Goal: Task Accomplishment & Management: Use online tool/utility

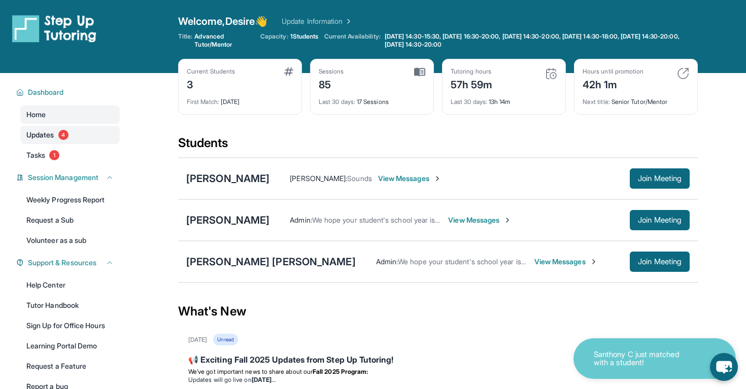
click at [76, 131] on link "Updates 4" at bounding box center [69, 135] width 99 height 18
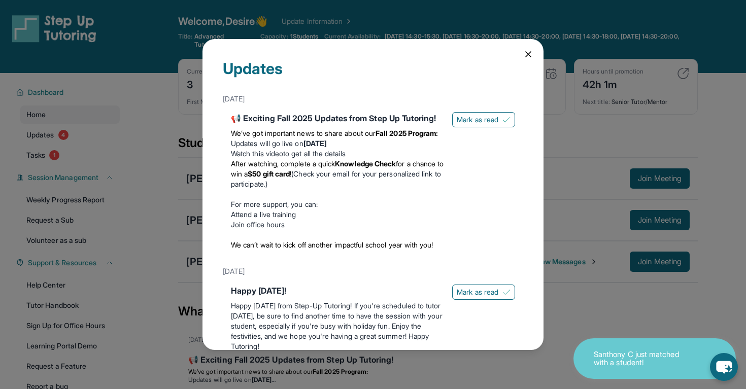
click at [520, 53] on div "Updates [DATE] 📢 Exciting Fall 2025 Updates from Step Up Tutoring! We’ve got im…" at bounding box center [372, 194] width 341 height 311
click at [522, 52] on div "Updates [DATE] 📢 Exciting Fall 2025 Updates from Step Up Tutoring! We’ve got im…" at bounding box center [372, 194] width 341 height 311
click at [527, 54] on icon at bounding box center [528, 54] width 10 height 10
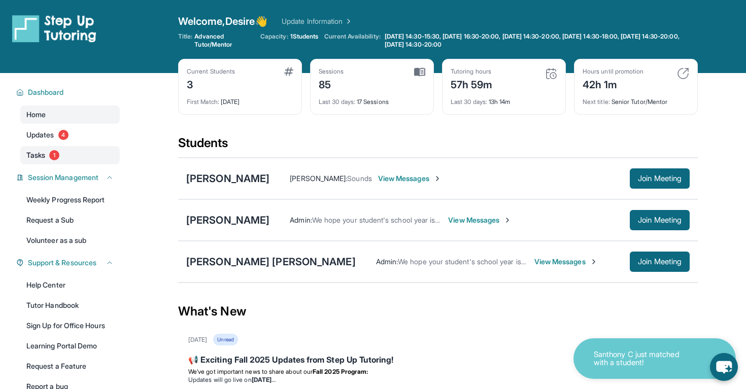
click at [52, 161] on link "Tasks 1" at bounding box center [69, 155] width 99 height 18
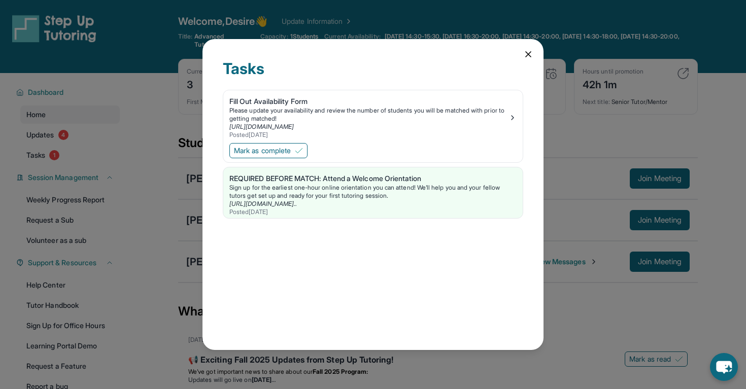
click at [524, 55] on icon at bounding box center [528, 54] width 10 height 10
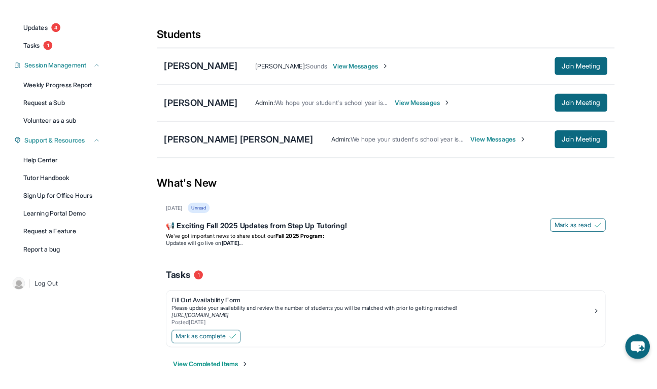
scroll to position [101, 0]
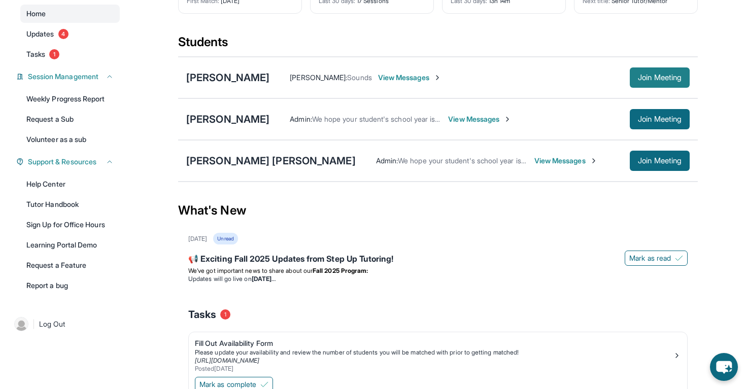
click at [644, 82] on button "Join Meeting" at bounding box center [660, 77] width 60 height 20
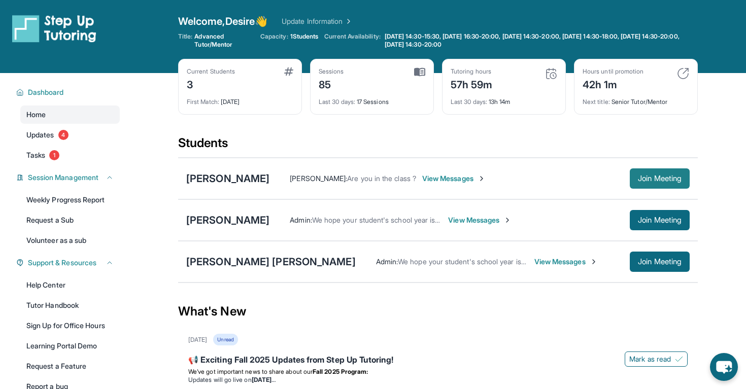
click at [671, 176] on span "Join Meeting" at bounding box center [660, 179] width 44 height 6
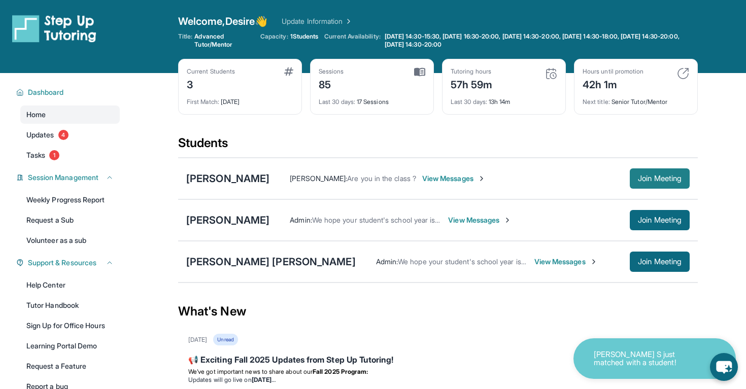
click at [650, 179] on span "Join Meeting" at bounding box center [660, 179] width 44 height 6
